Goal: Transaction & Acquisition: Purchase product/service

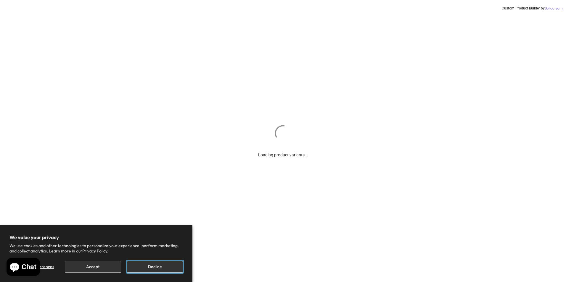
click at [148, 263] on button "Decline" at bounding box center [155, 267] width 56 height 12
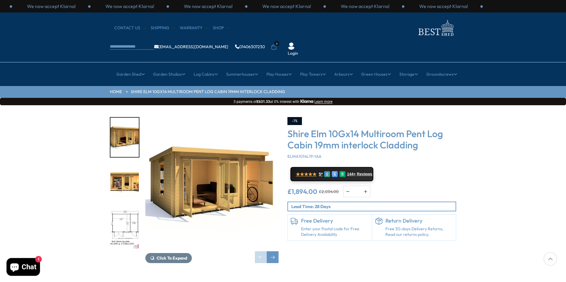
click at [122, 164] on img "2 / 11" at bounding box center [124, 183] width 28 height 39
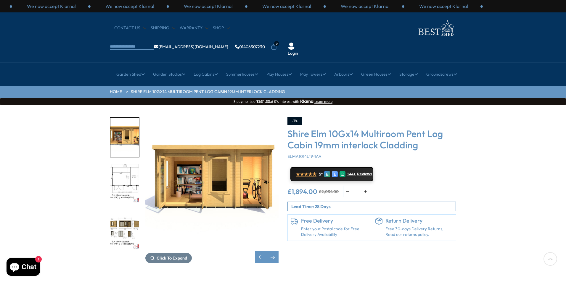
click at [126, 167] on img "3 / 11" at bounding box center [124, 183] width 28 height 39
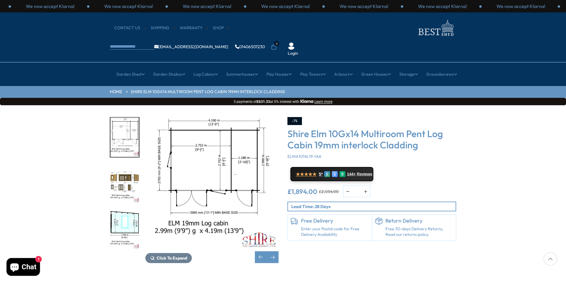
click at [129, 164] on img "4 / 11" at bounding box center [124, 183] width 28 height 39
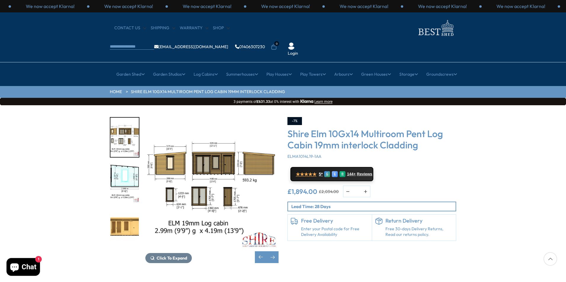
click at [125, 210] on img "6 / 11" at bounding box center [124, 229] width 28 height 39
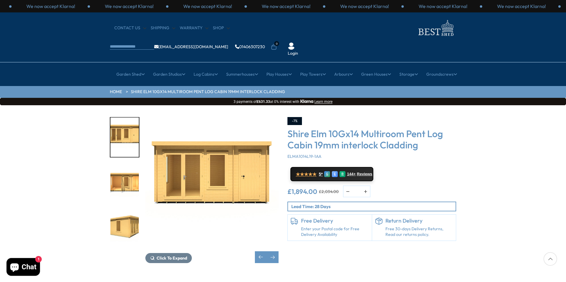
click at [125, 168] on img "7 / 11" at bounding box center [124, 183] width 28 height 39
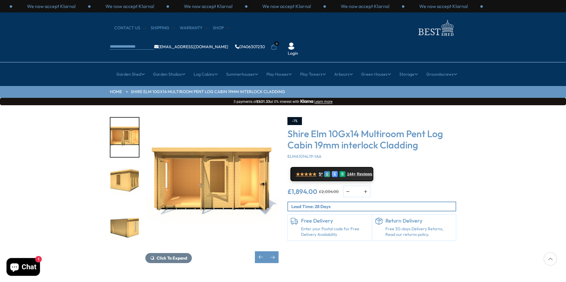
click at [154, 158] on img "7 / 11" at bounding box center [211, 183] width 133 height 133
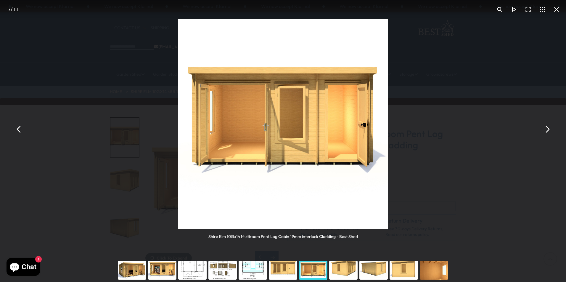
click at [545, 132] on button "You can close this modal content with the ESC key" at bounding box center [547, 129] width 14 height 14
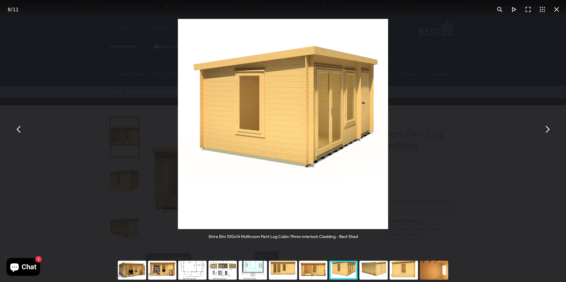
click at [545, 129] on button "You can close this modal content with the ESC key" at bounding box center [547, 129] width 14 height 14
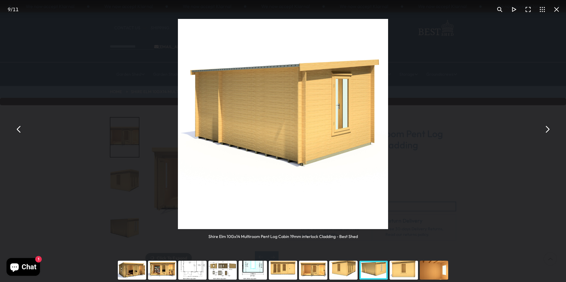
click at [548, 131] on button "You can close this modal content with the ESC key" at bounding box center [547, 129] width 14 height 14
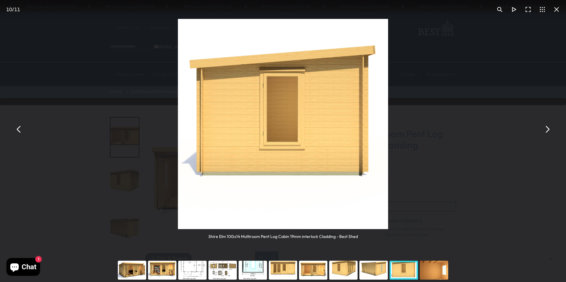
click at [548, 131] on button "You can close this modal content with the ESC key" at bounding box center [547, 129] width 14 height 14
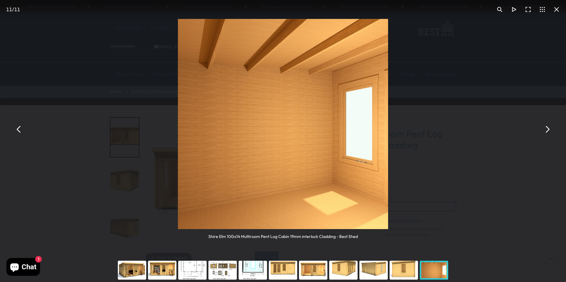
click at [548, 131] on button "You can close this modal content with the ESC key" at bounding box center [547, 129] width 14 height 14
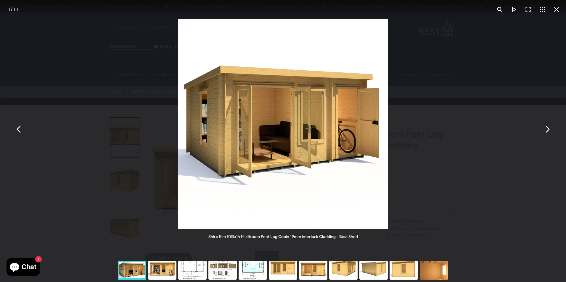
click at [547, 130] on button "You can close this modal content with the ESC key" at bounding box center [547, 129] width 14 height 14
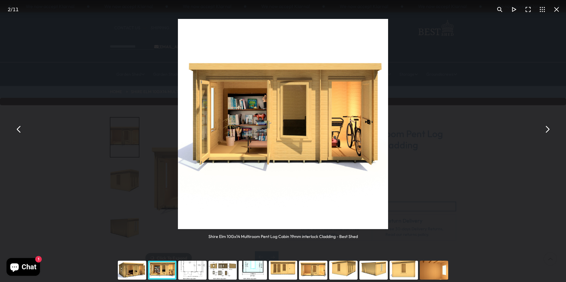
click at [547, 130] on button "You can close this modal content with the ESC key" at bounding box center [547, 129] width 14 height 14
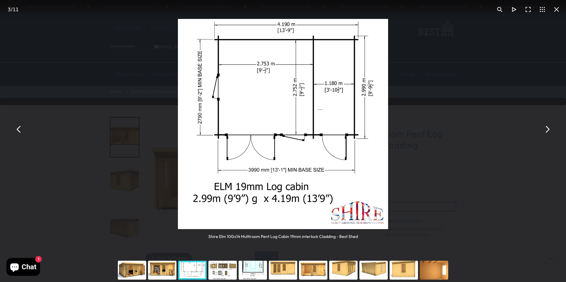
click at [556, 7] on button "You can close this modal content with the ESC key" at bounding box center [556, 9] width 14 height 14
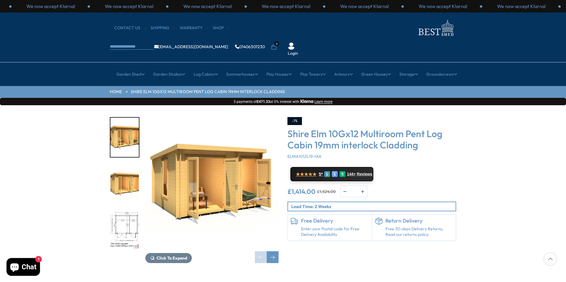
click at [119, 210] on img "3 / 10" at bounding box center [124, 229] width 28 height 39
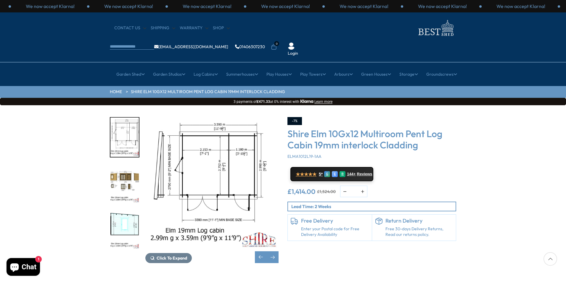
click at [134, 167] on img "4 / 10" at bounding box center [124, 183] width 28 height 39
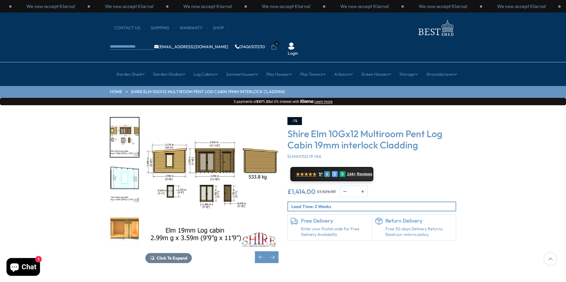
click at [128, 210] on img "6 / 10" at bounding box center [124, 229] width 28 height 39
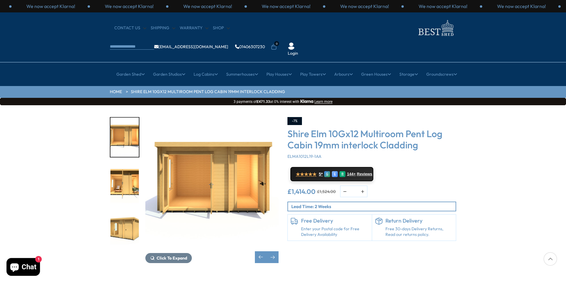
click at [127, 167] on img "7 / 10" at bounding box center [124, 183] width 28 height 39
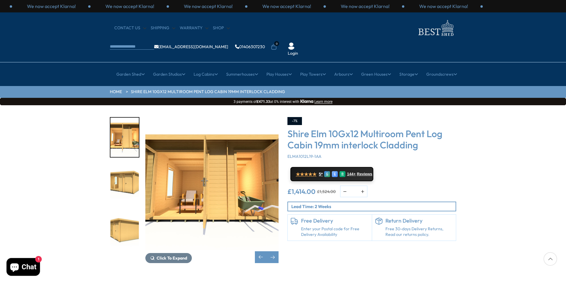
click at [124, 164] on img "8 / 10" at bounding box center [124, 183] width 28 height 39
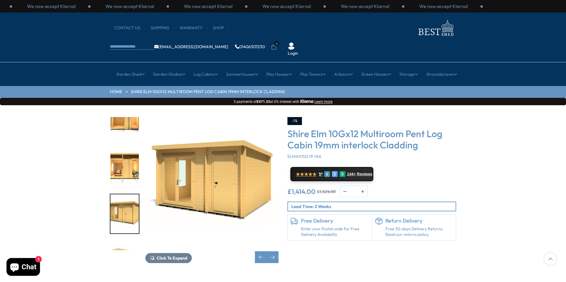
click at [138, 261] on div "Click To Expand Click To Expand Click To Expand Click To Expand Click To Expand…" at bounding box center [283, 194] width 566 height 179
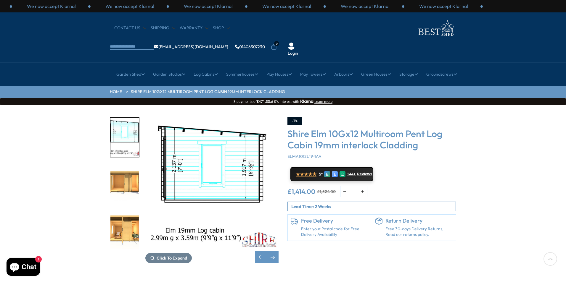
click at [127, 118] on img "5 / 10" at bounding box center [124, 137] width 28 height 39
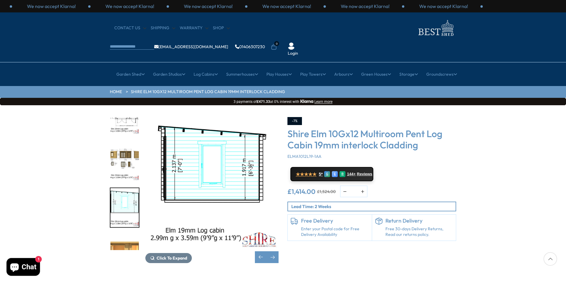
click at [131, 192] on img "5 / 10" at bounding box center [124, 207] width 28 height 39
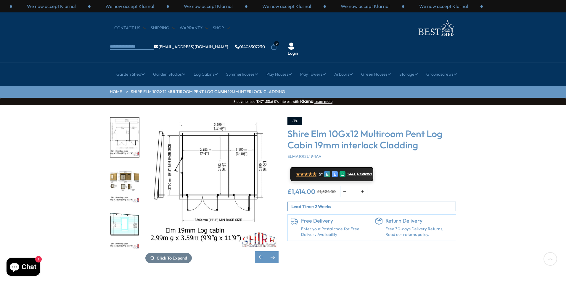
click at [130, 164] on img "4 / 10" at bounding box center [124, 183] width 28 height 39
